Goal: Task Accomplishment & Management: Manage account settings

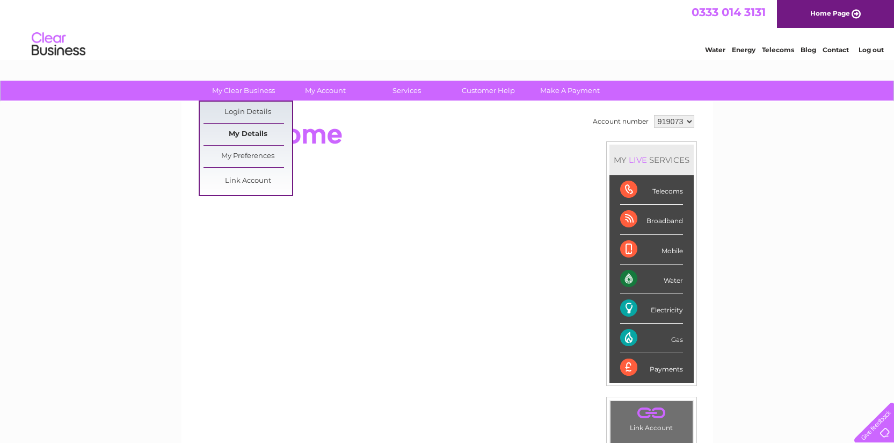
click at [249, 135] on link "My Details" at bounding box center [248, 134] width 89 height 21
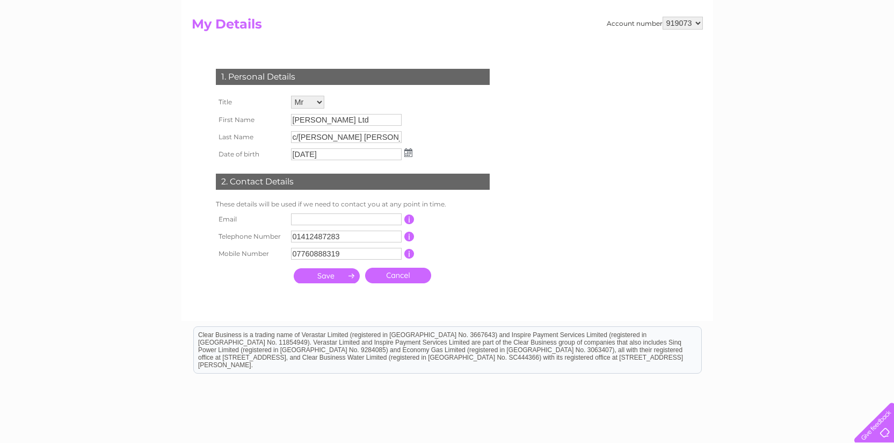
scroll to position [113, 0]
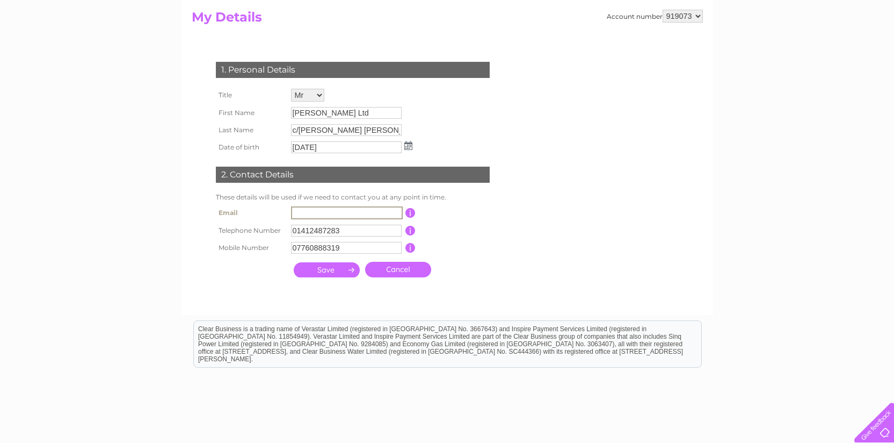
click at [300, 212] on input "text" at bounding box center [347, 212] width 112 height 13
type input "[EMAIL_ADDRESS][DOMAIN_NAME]"
click at [345, 232] on input "01412487283" at bounding box center [346, 231] width 111 height 12
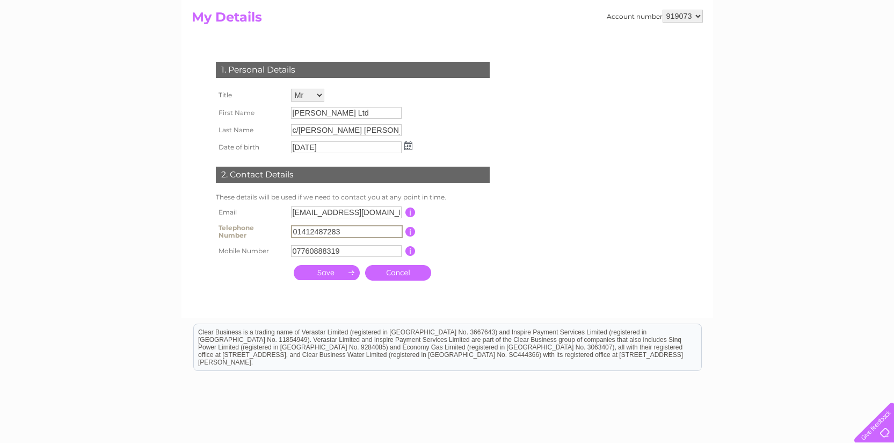
click at [345, 232] on input "01412487283" at bounding box center [347, 231] width 112 height 13
type input "07760888319"
drag, startPoint x: 445, startPoint y: 241, endPoint x: 407, endPoint y: 244, distance: 37.8
click at [446, 241] on td "This should be a valid landline telephone number starting with either 01, 02, 0…" at bounding box center [459, 231] width 86 height 21
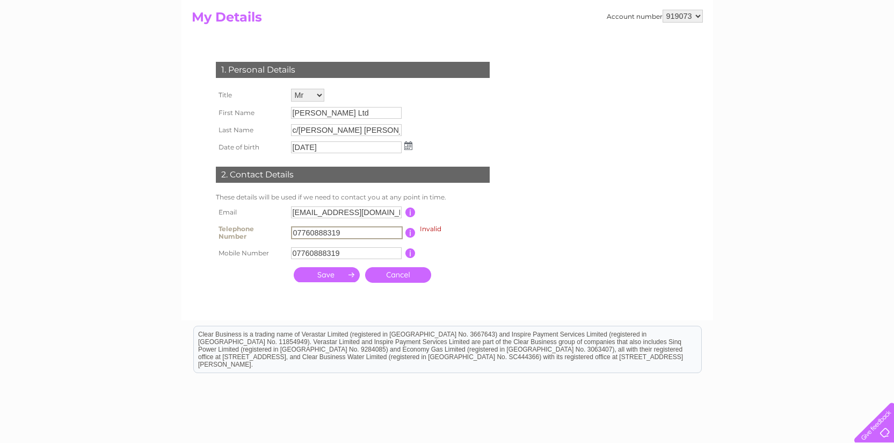
click at [349, 234] on input "07760888319" at bounding box center [347, 232] width 112 height 13
click at [342, 253] on input "07760888319" at bounding box center [346, 253] width 111 height 12
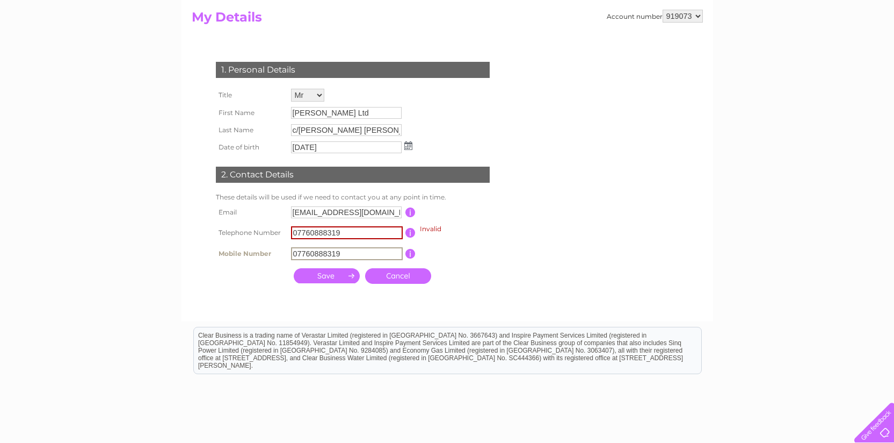
click at [342, 253] on input "07760888319" at bounding box center [347, 253] width 112 height 13
paste input "text"
click at [347, 254] on input "07760888319" at bounding box center [347, 253] width 112 height 13
type input "0"
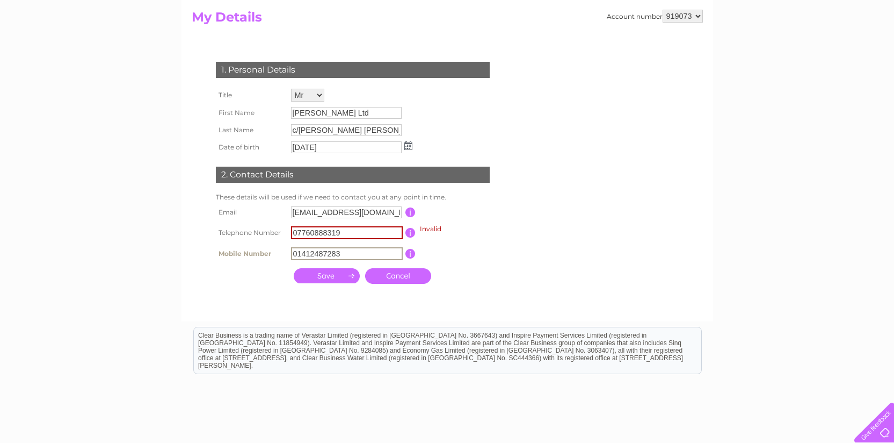
type input "01412487283"
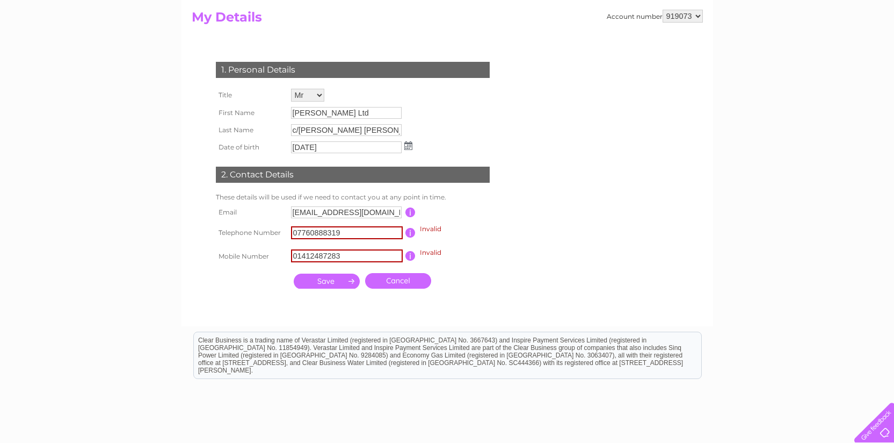
drag, startPoint x: 536, startPoint y: 275, endPoint x: 528, endPoint y: 269, distance: 10.0
click at [536, 276] on form "Account number 919073 My Details 1. Personal Details Title Mr Mrs Ms Miss Dr Re…" at bounding box center [447, 163] width 511 height 306
click at [499, 299] on div at bounding box center [355, 304] width 327 height 21
click at [299, 233] on input "07760888319" at bounding box center [347, 232] width 112 height 13
type input "07760888319"
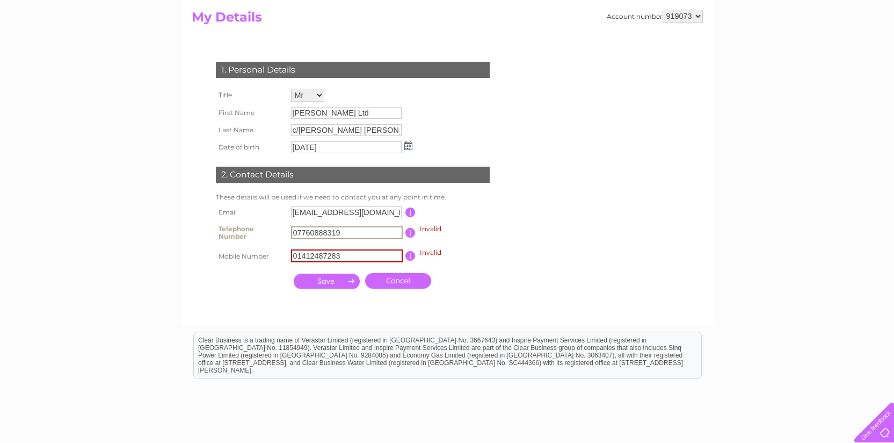
click at [489, 262] on td "Invalid This should be a valid mobile number starting with 07 and be at least 1…" at bounding box center [459, 256] width 86 height 24
click at [388, 280] on link "Cancel" at bounding box center [398, 281] width 66 height 16
click at [470, 271] on div "1. Personal Details Title Mr Mrs Ms Miss Dr Rev Prof Other First Name Robert Gr…" at bounding box center [355, 172] width 327 height 243
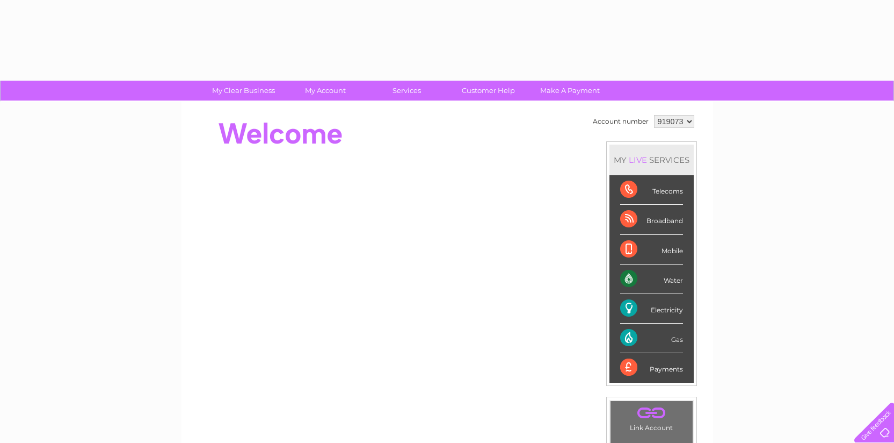
click at [378, 237] on div at bounding box center [387, 268] width 391 height 205
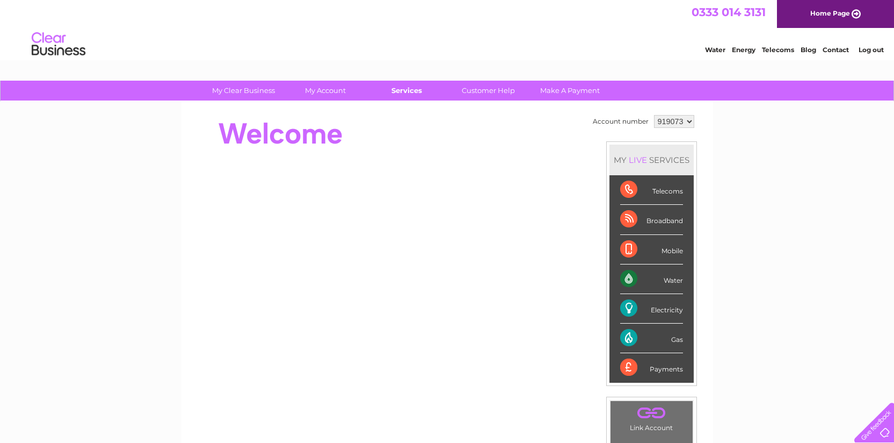
click at [423, 100] on div "My Clear Business Login Details My Details My Preferences Link Account My Accou…" at bounding box center [447, 91] width 894 height 21
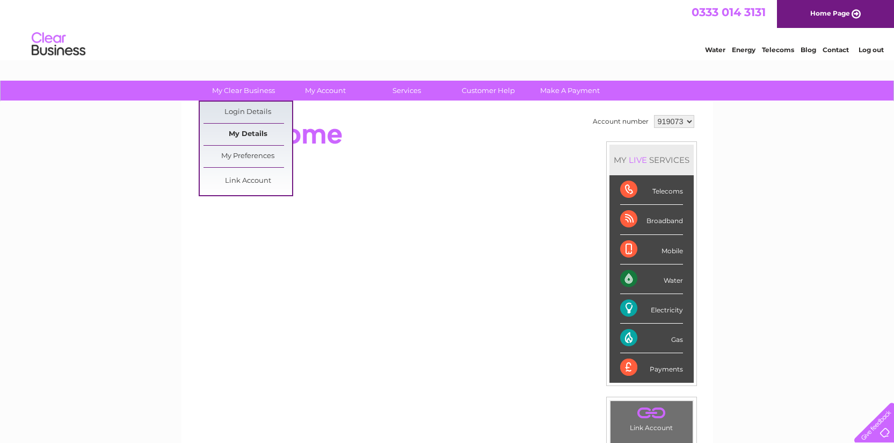
click at [244, 132] on link "My Details" at bounding box center [248, 134] width 89 height 21
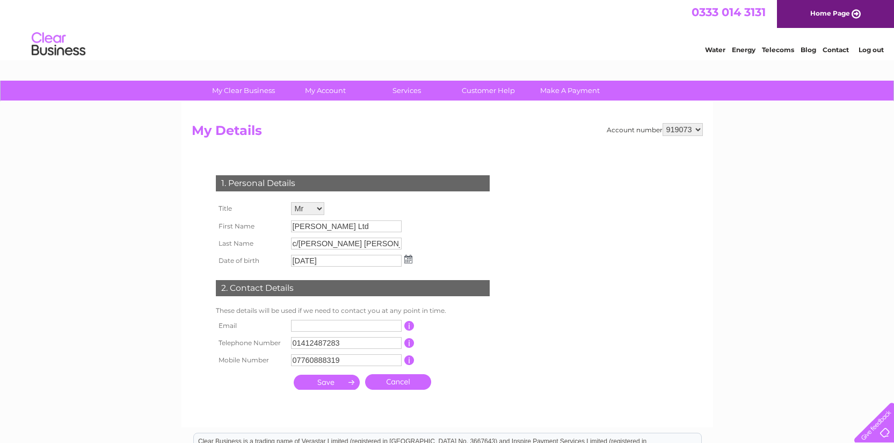
click at [322, 329] on input "text" at bounding box center [346, 326] width 111 height 12
type input "[EMAIL_ADDRESS][DOMAIN_NAME]"
click at [409, 346] on input "button" at bounding box center [410, 343] width 10 height 10
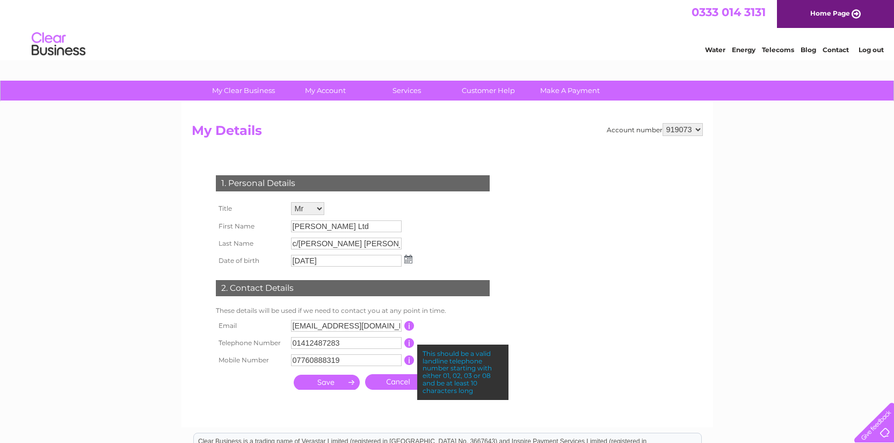
click at [484, 328] on td "This should be a valid email address" at bounding box center [458, 325] width 86 height 17
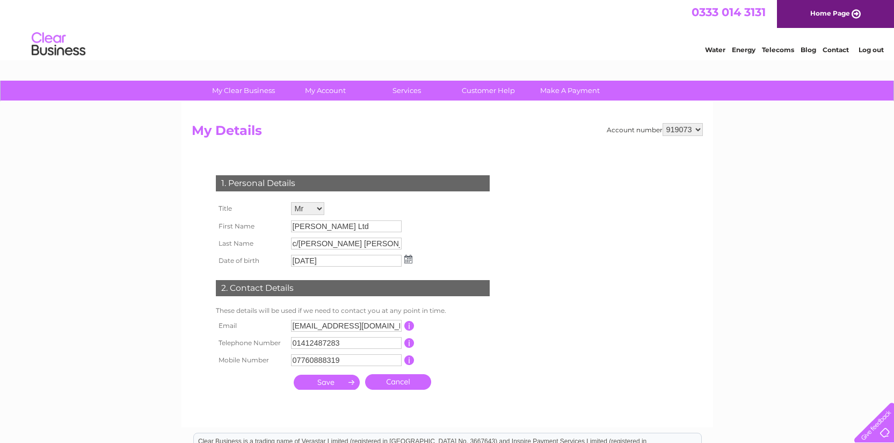
click at [324, 384] on input "submit" at bounding box center [327, 381] width 66 height 15
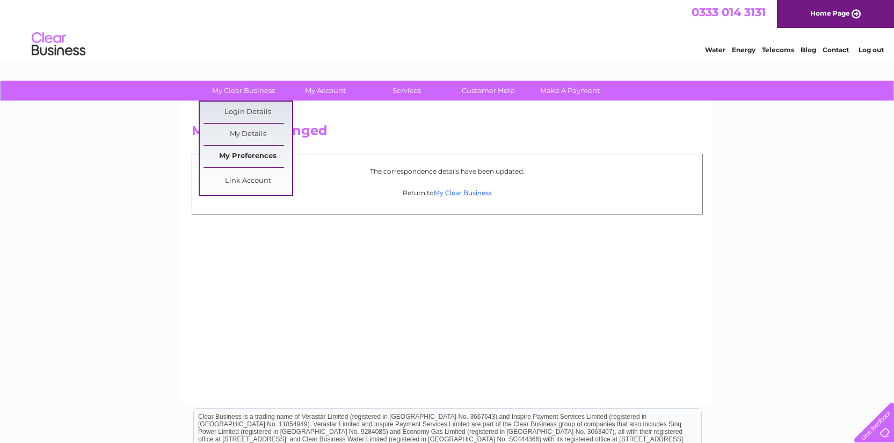
click at [253, 157] on link "My Preferences" at bounding box center [248, 156] width 89 height 21
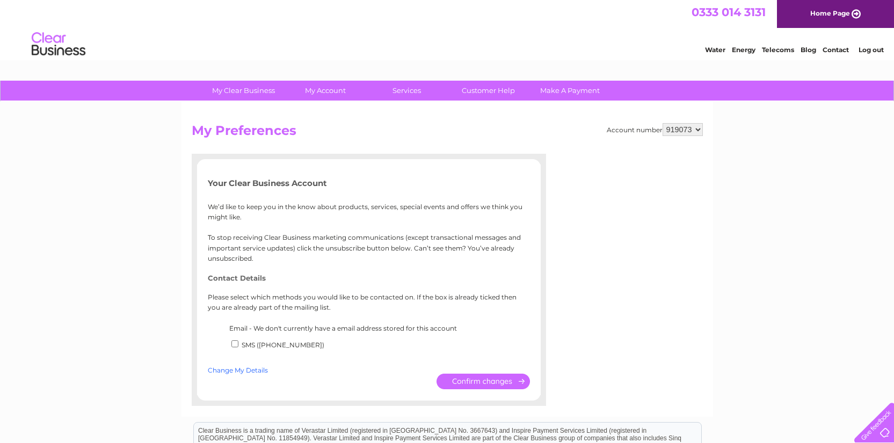
click at [239, 370] on link "Change My Details" at bounding box center [238, 370] width 60 height 8
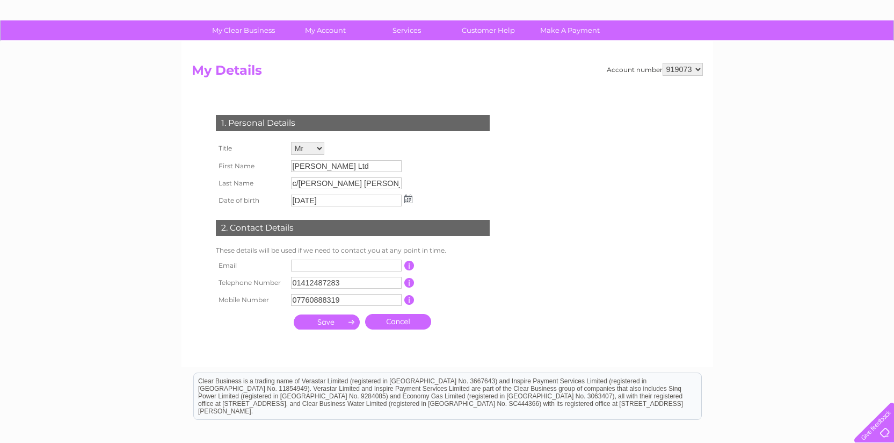
scroll to position [86, 0]
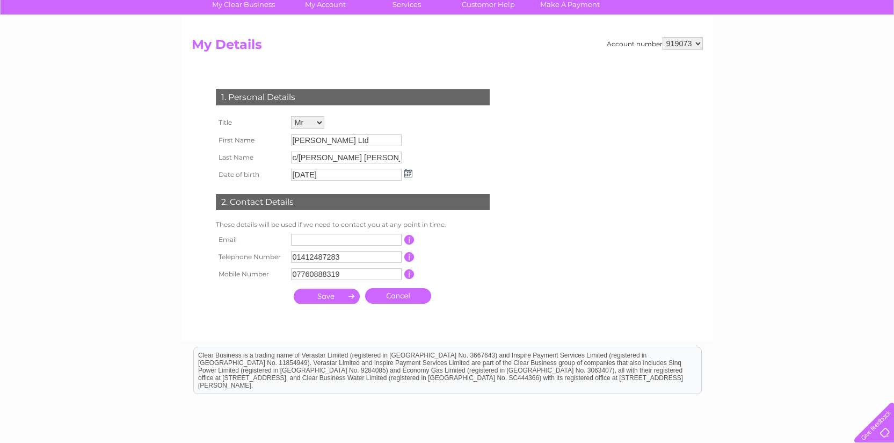
click at [322, 242] on input "text" at bounding box center [346, 240] width 111 height 12
click at [468, 260] on td "This should be a valid landline telephone number starting with either 01, 02, 0…" at bounding box center [459, 257] width 86 height 17
click at [374, 238] on input "simon@robertgraham1874.com" at bounding box center [346, 240] width 111 height 12
click at [397, 241] on input "simon@robertgraham1874.com" at bounding box center [347, 240] width 112 height 13
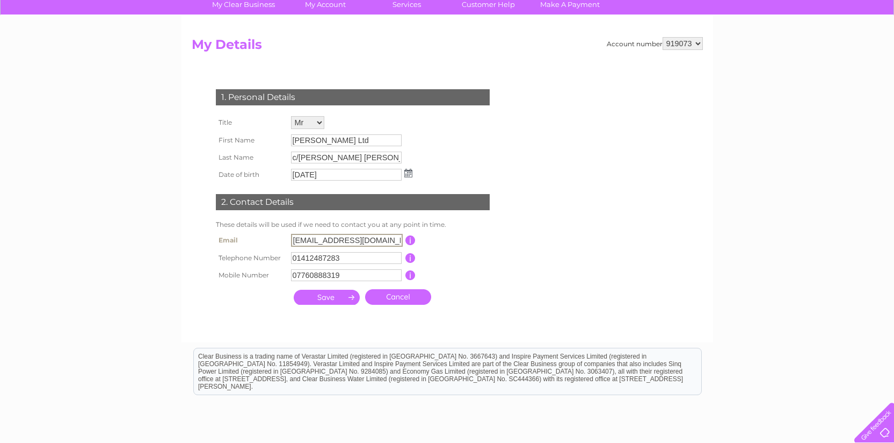
type input "simon@robertgraham1874.com"
click at [316, 300] on input "submit" at bounding box center [327, 295] width 66 height 15
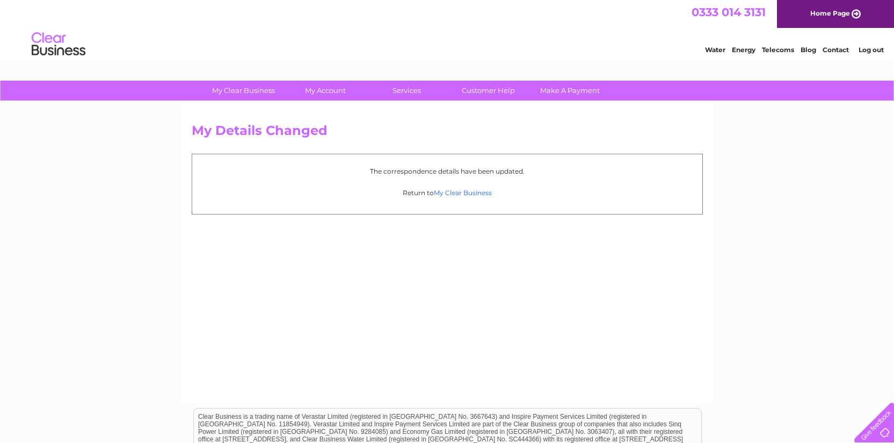
click at [461, 194] on link "My Clear Business" at bounding box center [463, 193] width 58 height 8
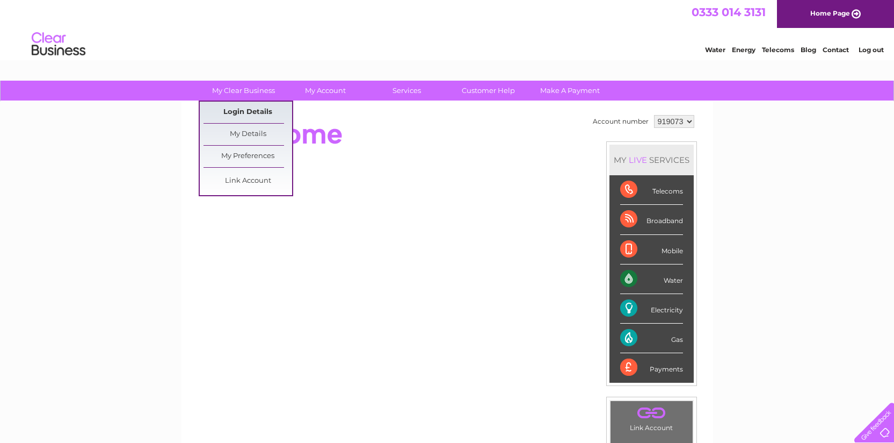
click at [254, 112] on link "Login Details" at bounding box center [248, 112] width 89 height 21
